Goal: Task Accomplishment & Management: Manage account settings

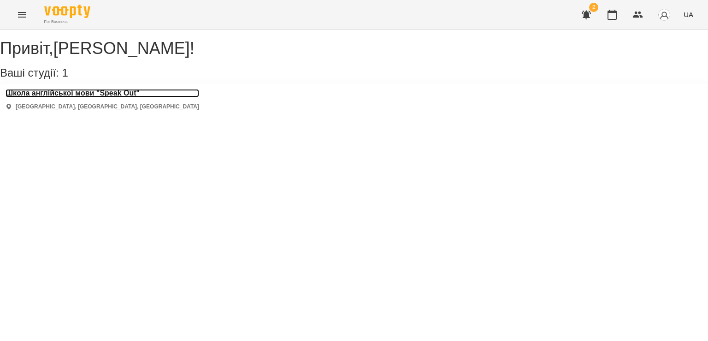
click at [129, 97] on h3 "Школа англійської мови "Speak Out"" at bounding box center [103, 93] width 194 height 8
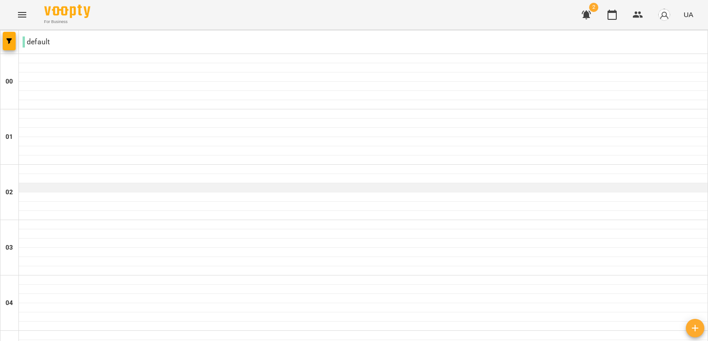
scroll to position [496, 0]
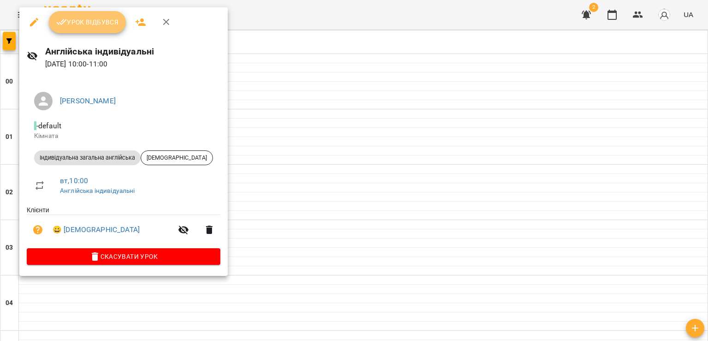
click at [85, 25] on span "Урок відбувся" at bounding box center [87, 22] width 63 height 11
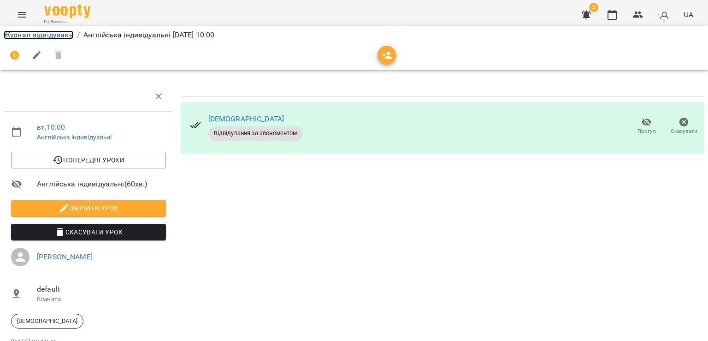
click at [53, 37] on link "Журнал відвідувань" at bounding box center [39, 34] width 70 height 9
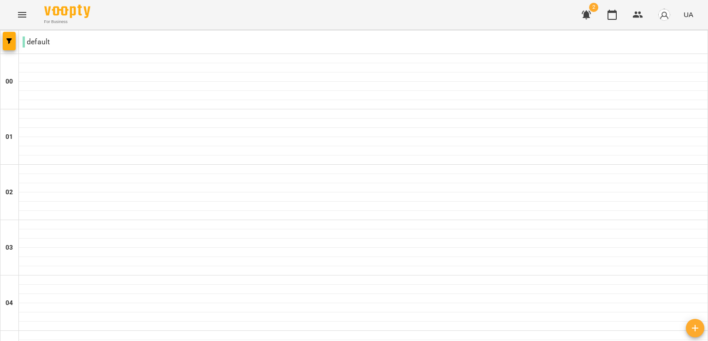
scroll to position [1047, 0]
